Goal: Information Seeking & Learning: Learn about a topic

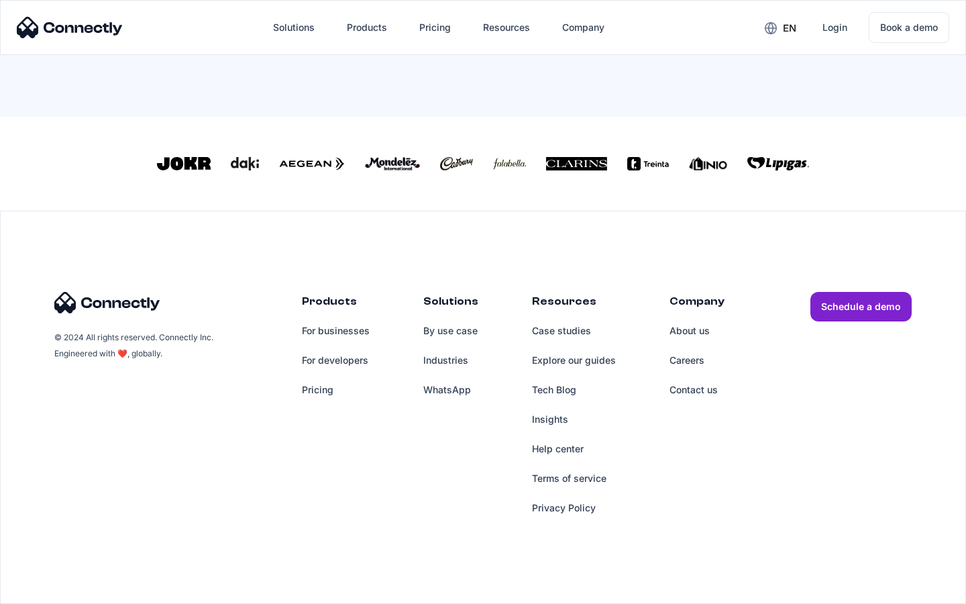
scroll to position [280, 0]
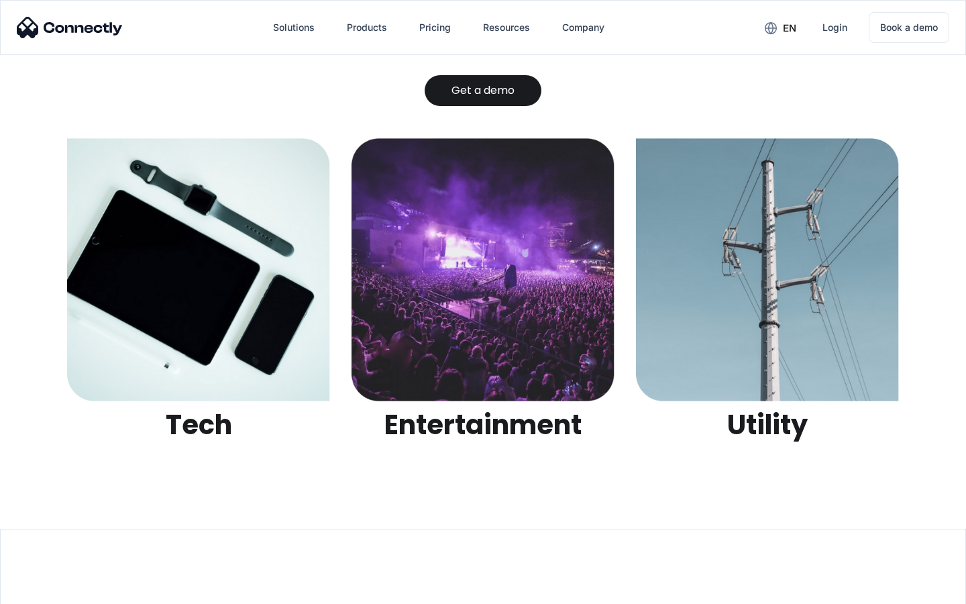
scroll to position [4232, 0]
